Goal: Information Seeking & Learning: Learn about a topic

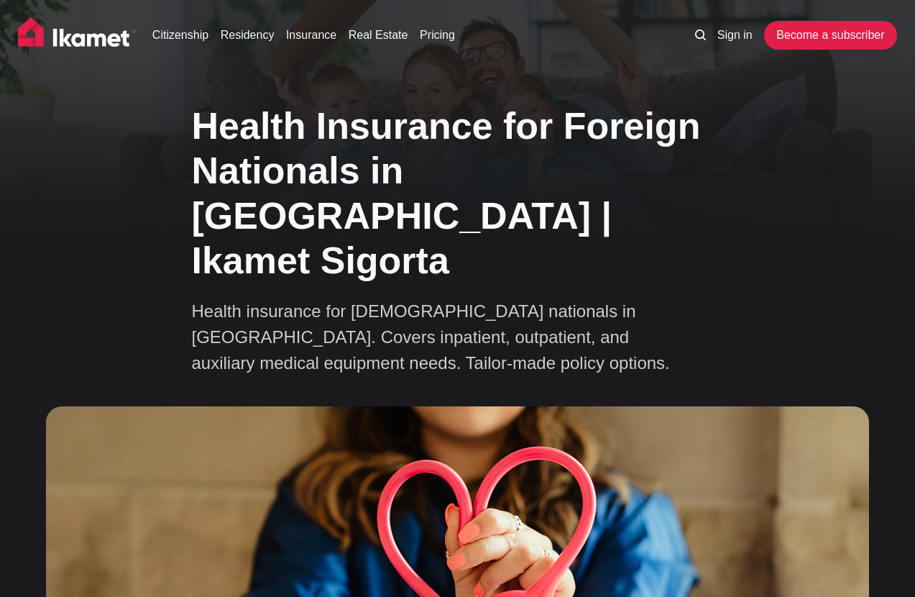
click at [135, 246] on div "Health Insurance for Foreign Nationals in [GEOGRAPHIC_DATA] | Ikamet Sigorta He…" at bounding box center [457, 485] width 915 height 788
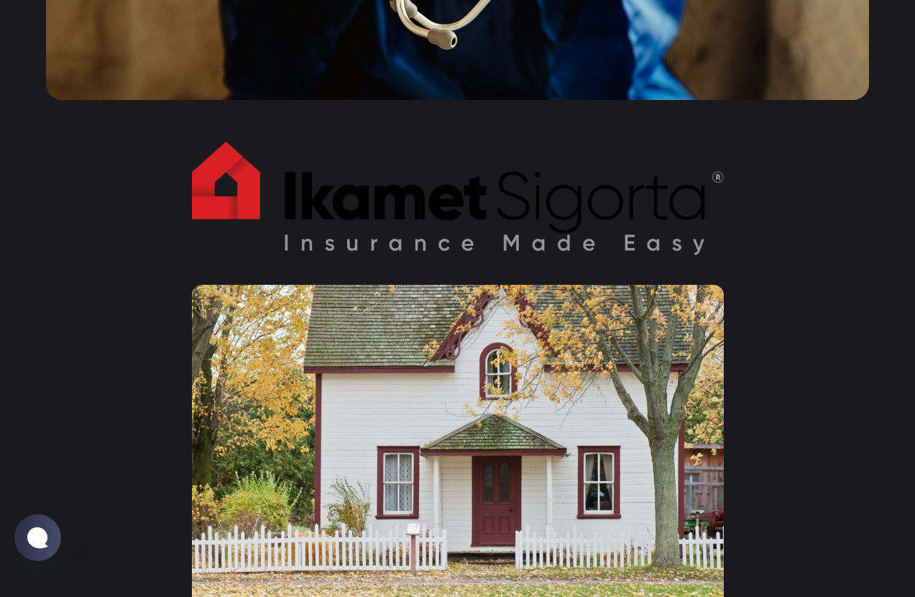
scroll to position [785, 0]
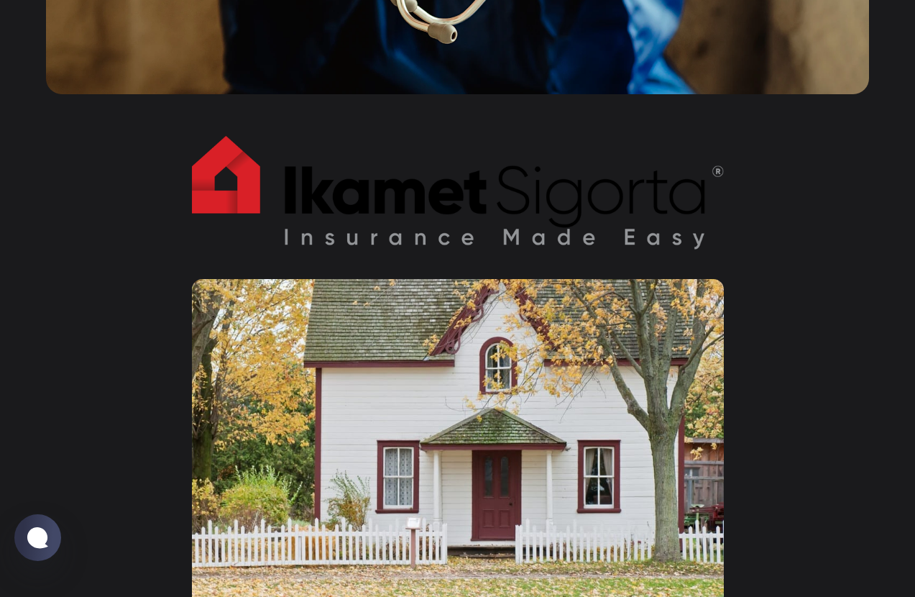
click at [466, 186] on img at bounding box center [458, 193] width 532 height 114
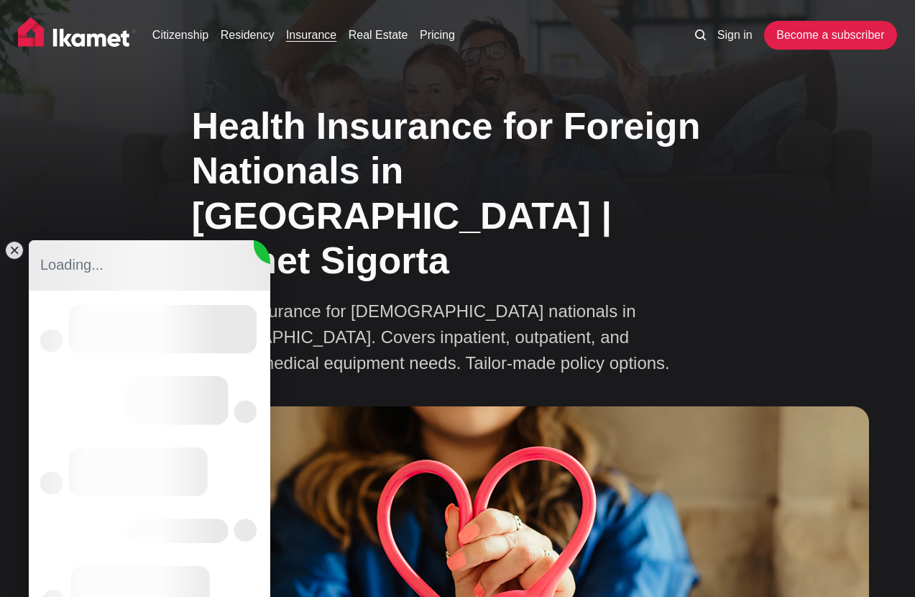
scroll to position [0, 0]
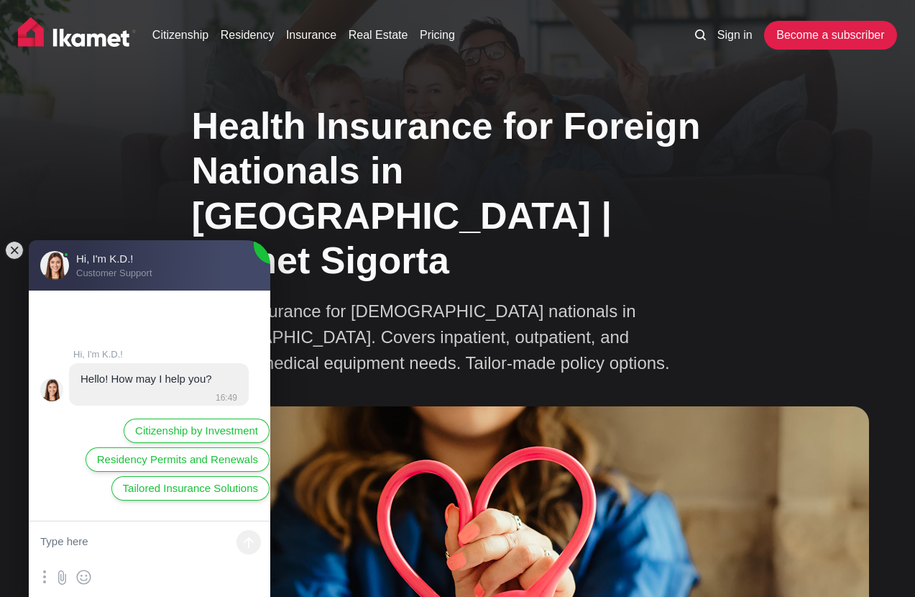
click at [97, 550] on textarea at bounding box center [150, 542] width 242 height 43
click at [68, 501] on jdiv "Citizenship by Investment Residency Permits and Renewals Tailored Insurance Sol…" at bounding box center [155, 461] width 252 height 86
drag, startPoint x: 79, startPoint y: 382, endPoint x: 215, endPoint y: 380, distance: 135.9
click at [214, 381] on jdiv "Hello! How may I help you? 16:49" at bounding box center [159, 384] width 180 height 42
drag, startPoint x: 215, startPoint y: 380, endPoint x: 14, endPoint y: 280, distance: 224.4
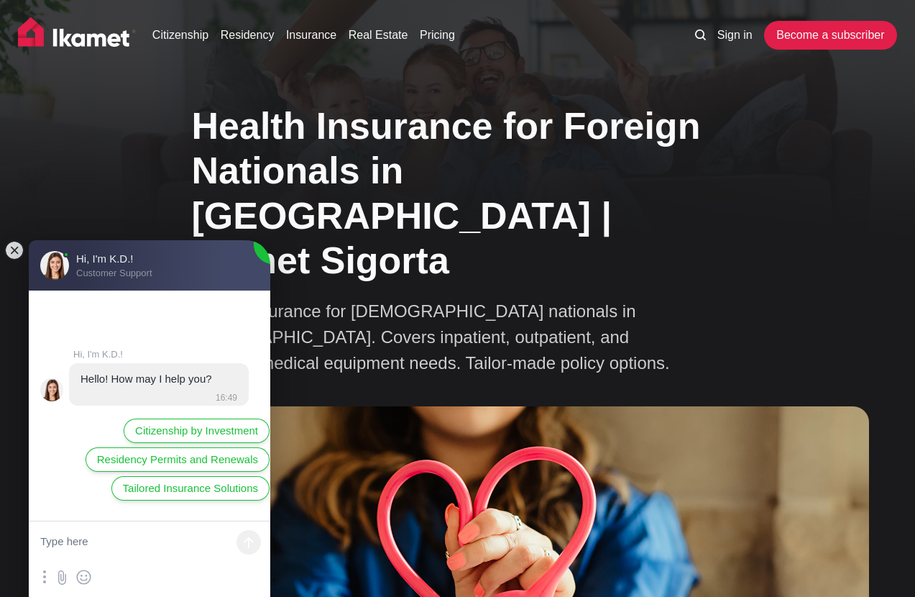
click at [18, 252] on jdiv at bounding box center [14, 250] width 20 height 20
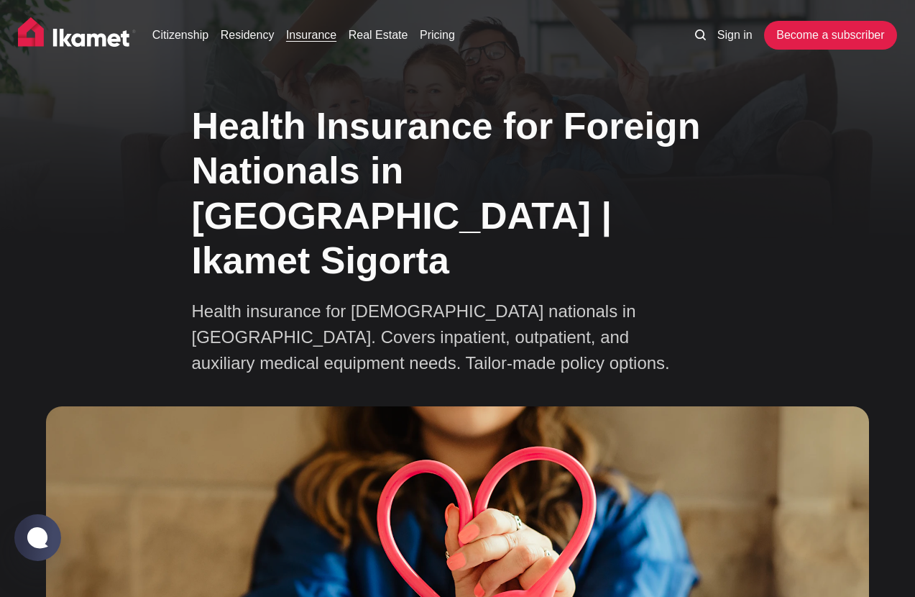
click at [311, 39] on link "Insurance" at bounding box center [311, 35] width 50 height 17
